Goal: Task Accomplishment & Management: Use online tool/utility

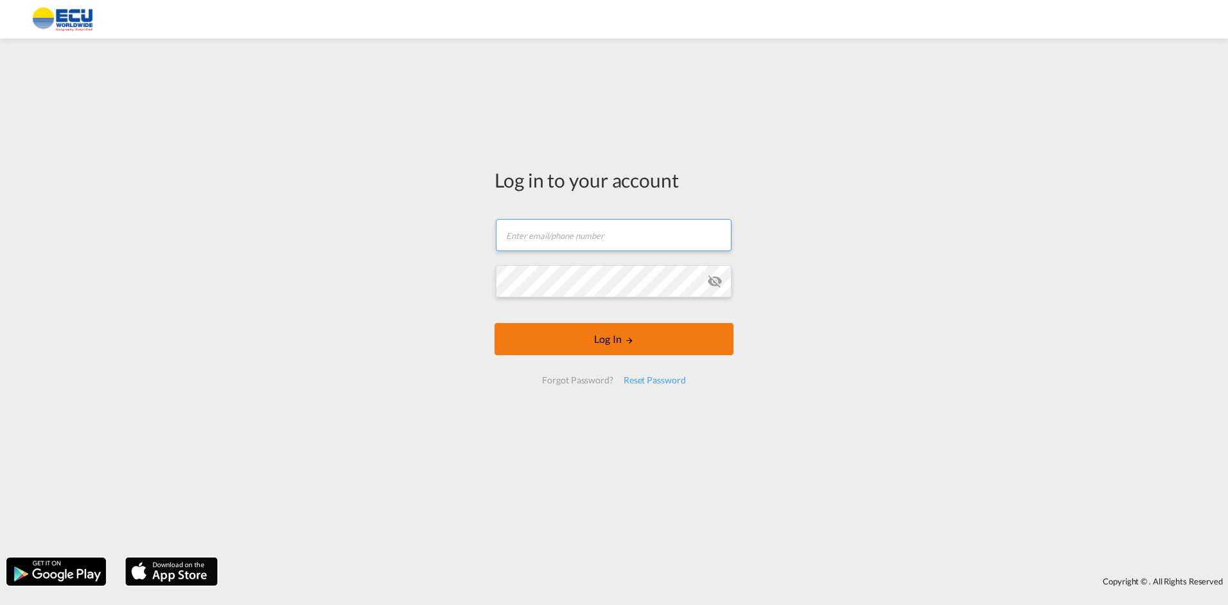
type input "[EMAIL_ADDRESS][DOMAIN_NAME]"
click at [594, 341] on form "[EMAIL_ADDRESS][DOMAIN_NAME] Password field is required Log In Forgot Password?…" at bounding box center [614, 301] width 239 height 191
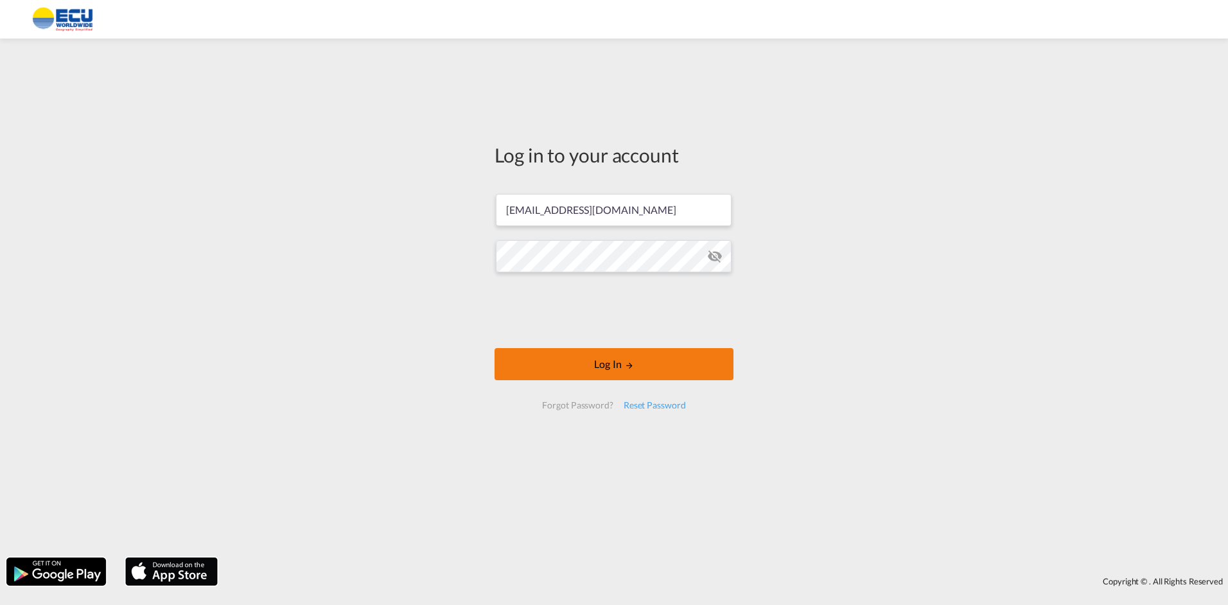
click at [558, 365] on button "Log In" at bounding box center [614, 364] width 239 height 32
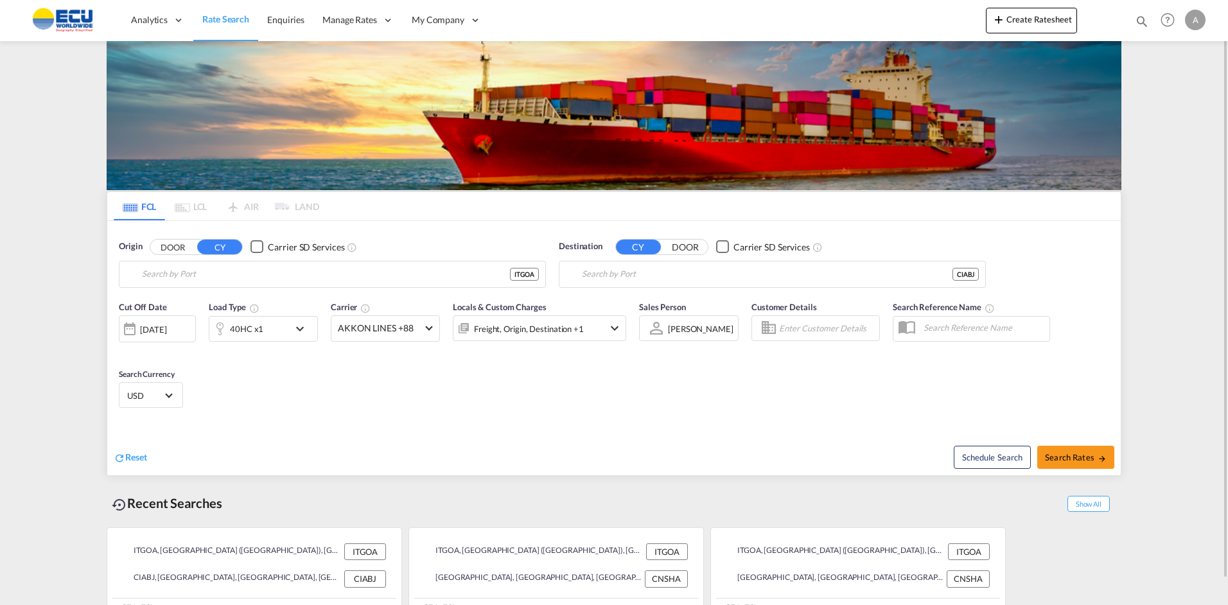
type input "[GEOGRAPHIC_DATA] ([GEOGRAPHIC_DATA]), [GEOGRAPHIC_DATA]"
type input "[GEOGRAPHIC_DATA], CIABJ"
click at [1020, 20] on button "Create Ratesheet" at bounding box center [1031, 21] width 91 height 26
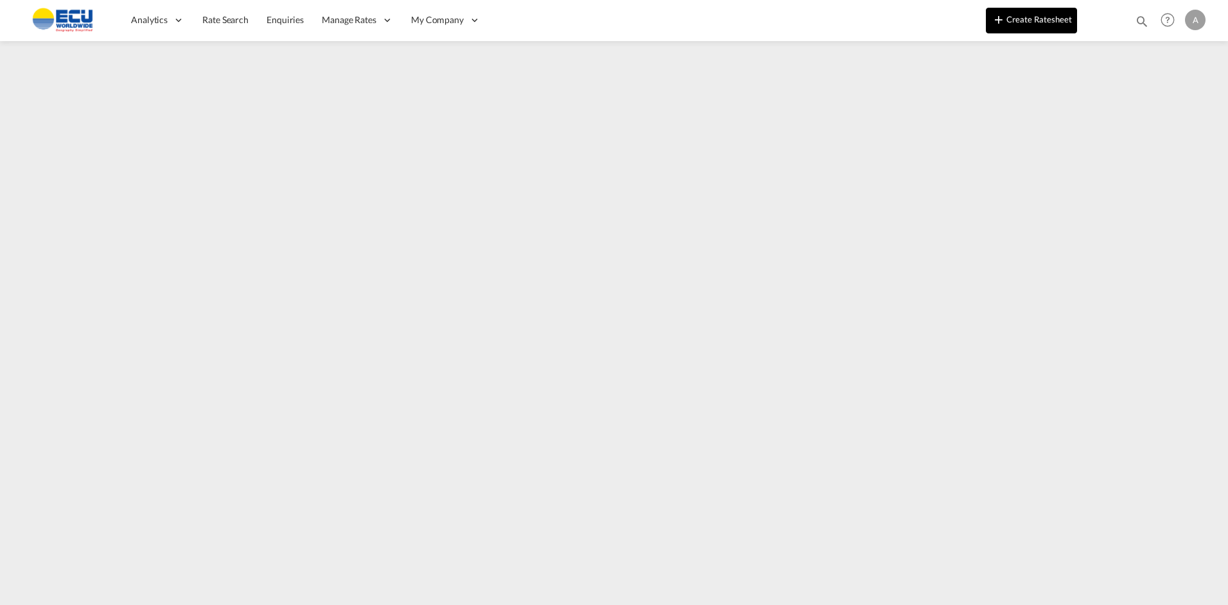
click at [1036, 20] on button "Create Ratesheet" at bounding box center [1031, 21] width 91 height 26
click at [1017, 18] on button "Create Ratesheet" at bounding box center [1031, 21] width 91 height 26
click at [1027, 19] on button "Create Ratesheet" at bounding box center [1031, 21] width 91 height 26
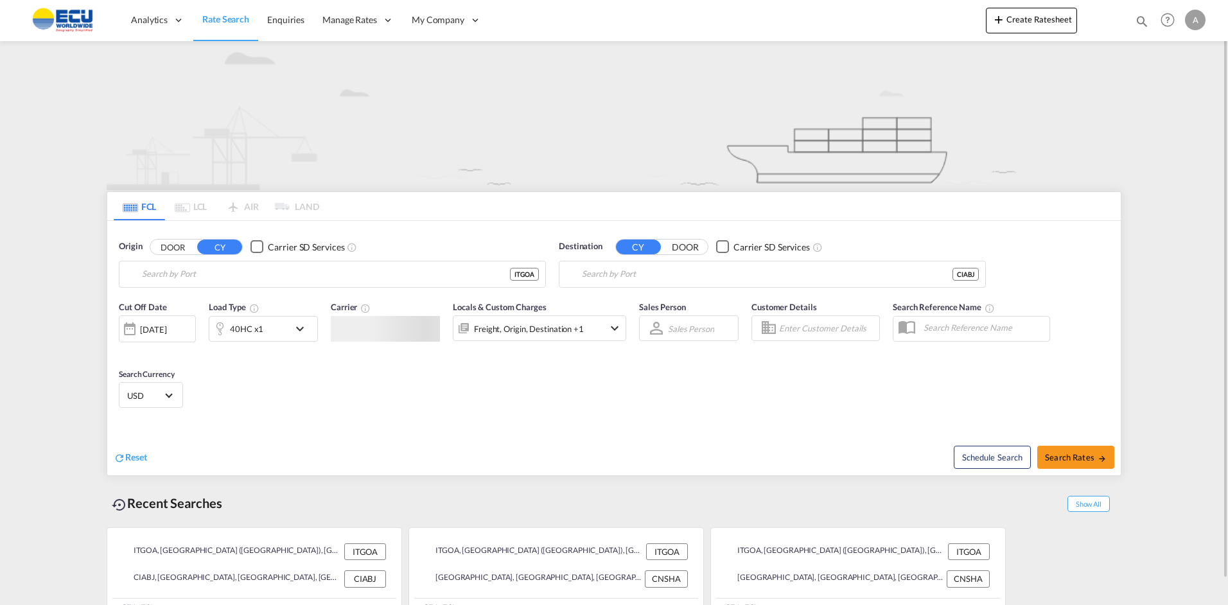
type input "[GEOGRAPHIC_DATA] ([GEOGRAPHIC_DATA]), [GEOGRAPHIC_DATA]"
type input "[GEOGRAPHIC_DATA], CIABJ"
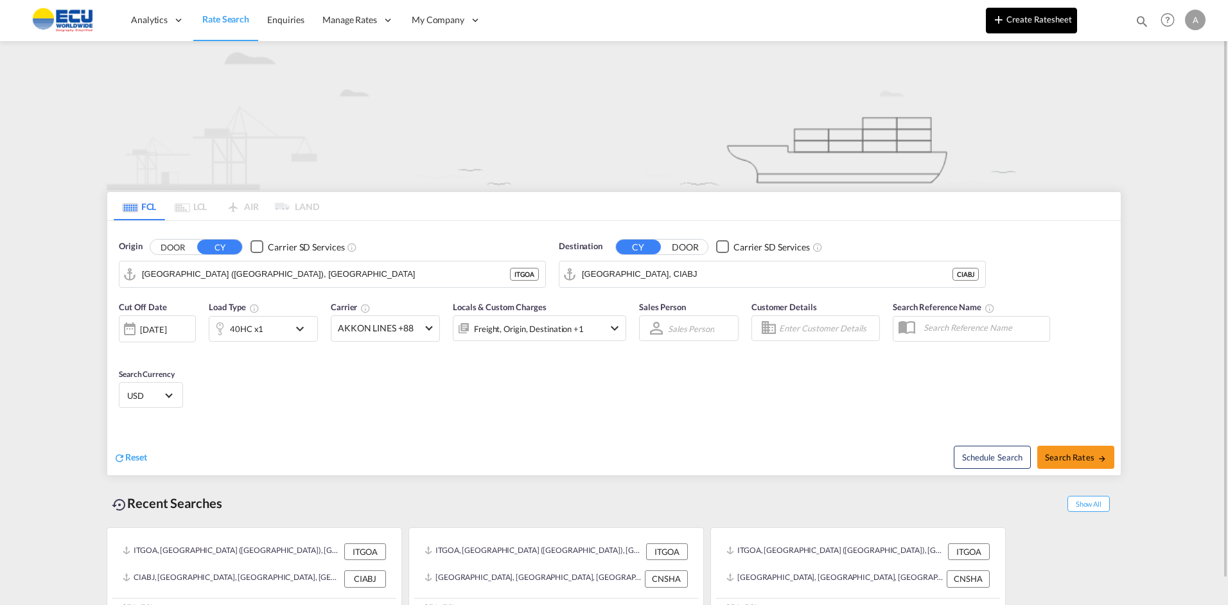
click at [1041, 18] on button "Create Ratesheet" at bounding box center [1031, 21] width 91 height 26
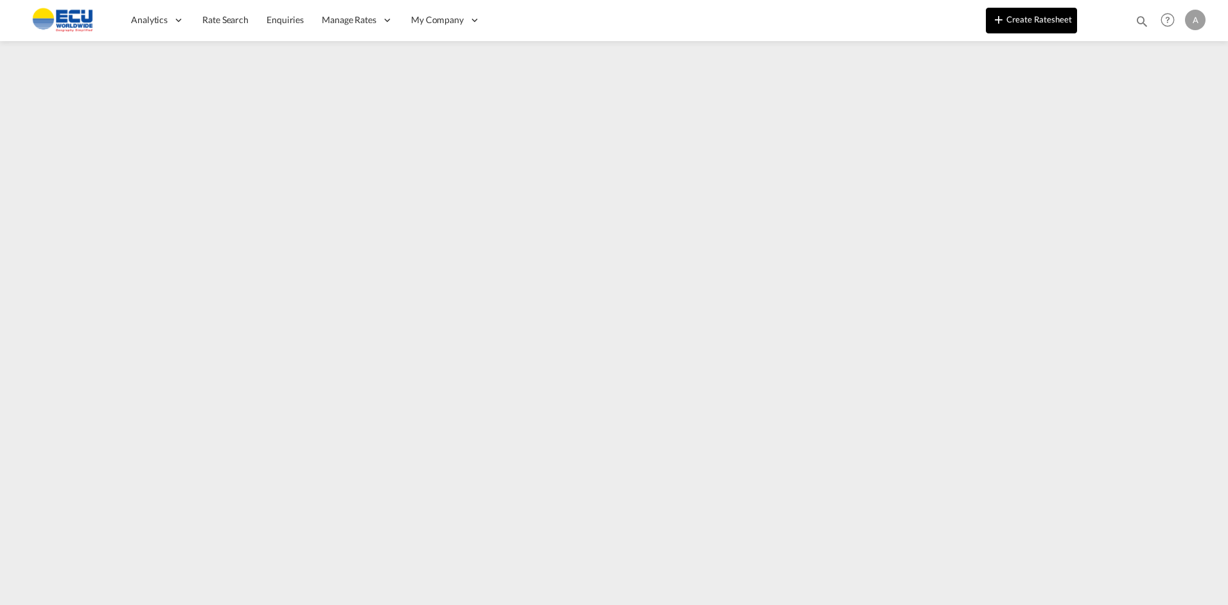
click at [1028, 23] on button "Create Ratesheet" at bounding box center [1031, 21] width 91 height 26
